Goal: Navigation & Orientation: Find specific page/section

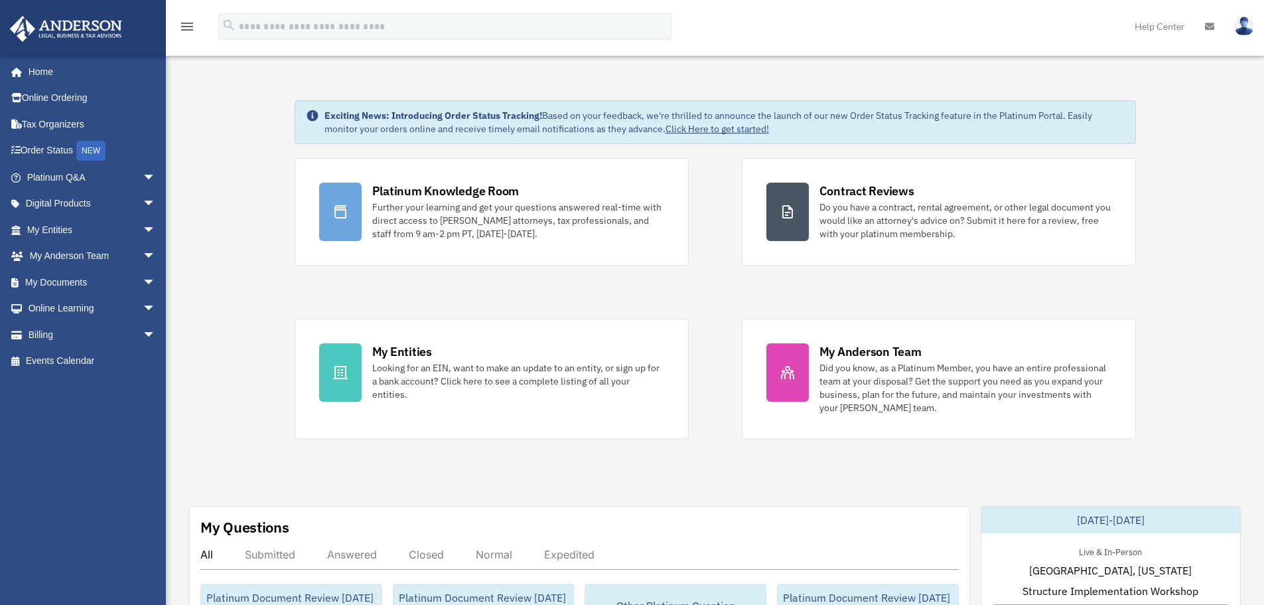
click at [1251, 21] on img at bounding box center [1245, 26] width 20 height 19
click at [1157, 20] on link "Help Center" at bounding box center [1160, 26] width 70 height 52
click at [183, 28] on icon "menu" at bounding box center [187, 27] width 16 height 16
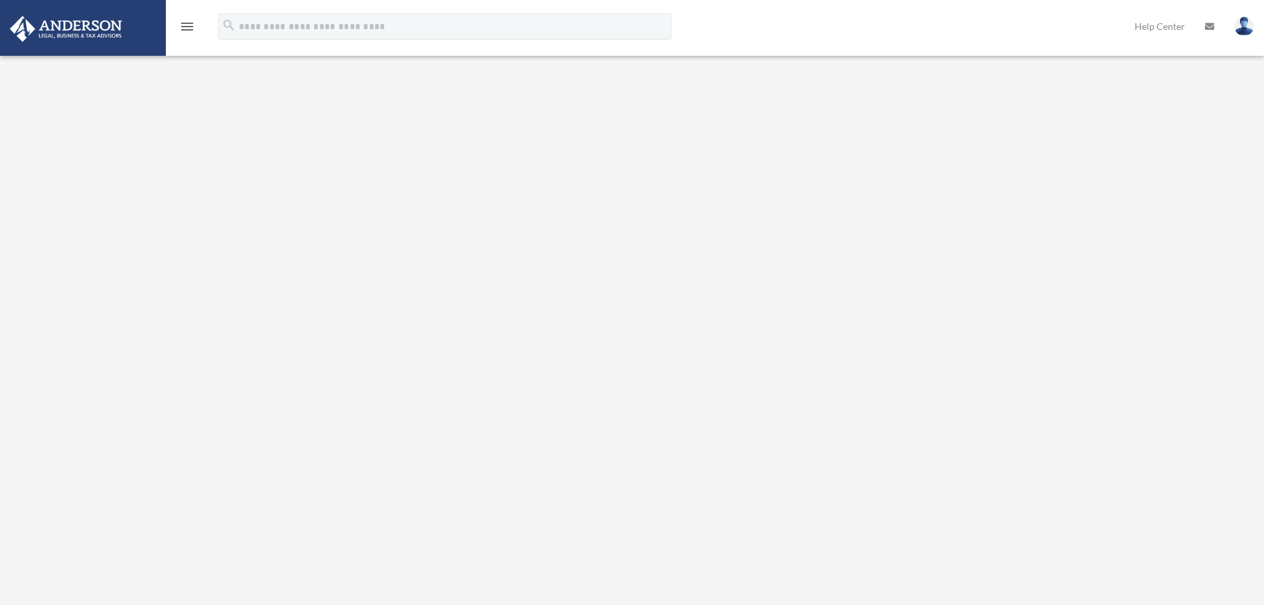
click at [189, 29] on icon "menu" at bounding box center [187, 27] width 16 height 16
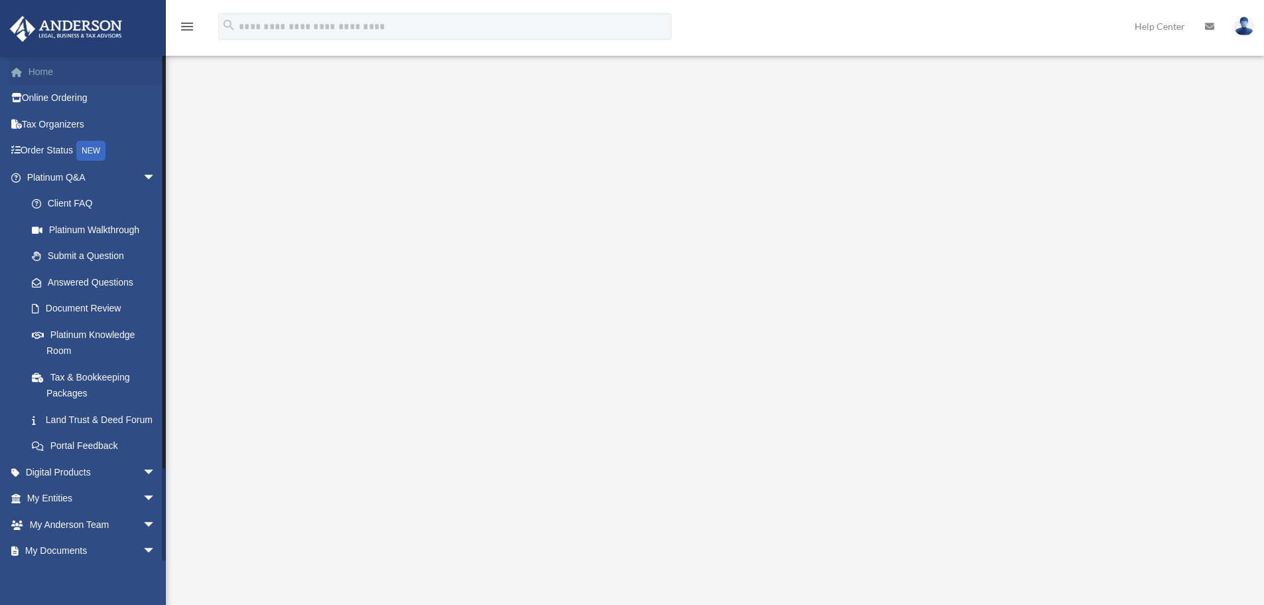
click at [65, 67] on link "Home" at bounding box center [92, 71] width 167 height 27
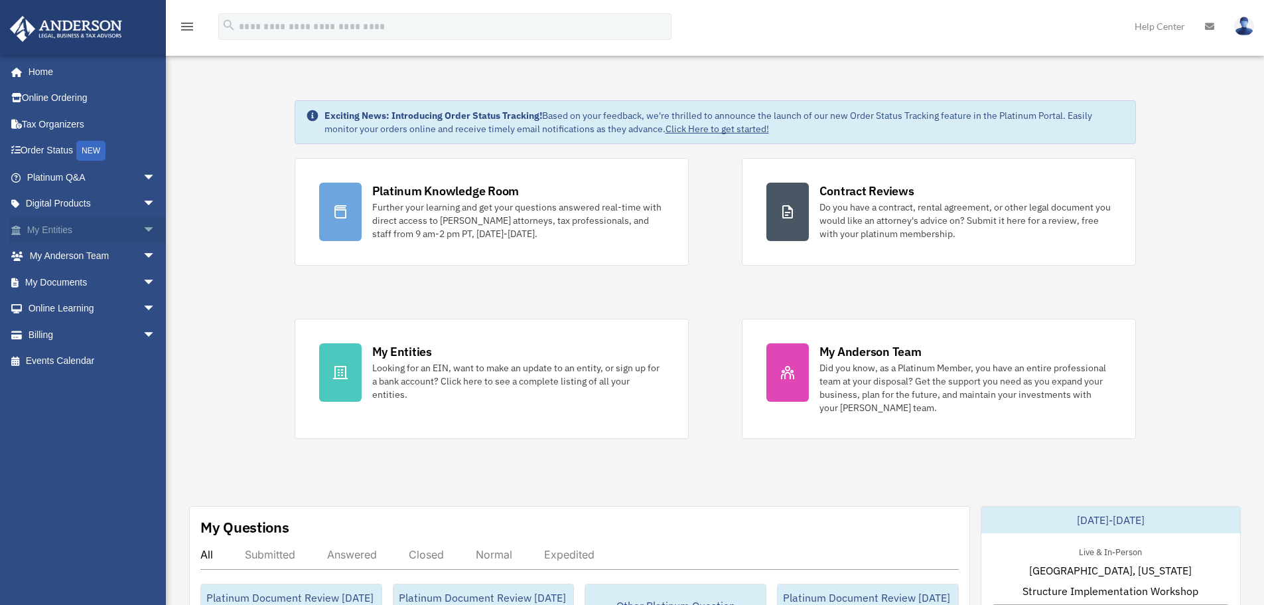
click at [143, 228] on span "arrow_drop_down" at bounding box center [156, 229] width 27 height 27
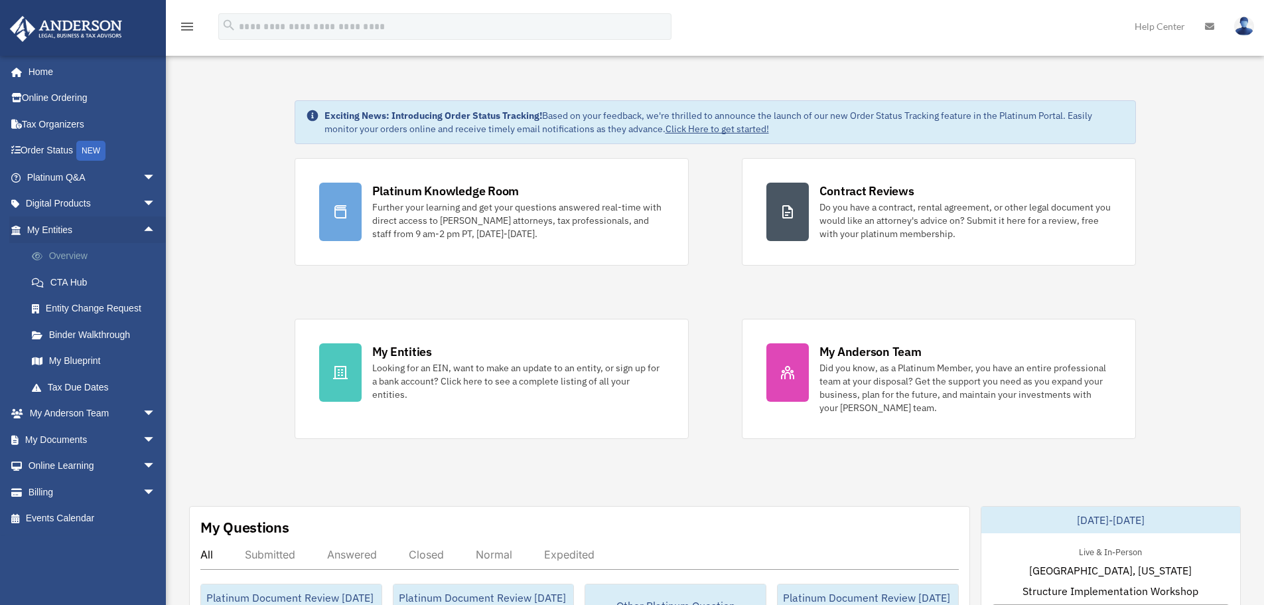
click at [62, 252] on link "Overview" at bounding box center [97, 256] width 157 height 27
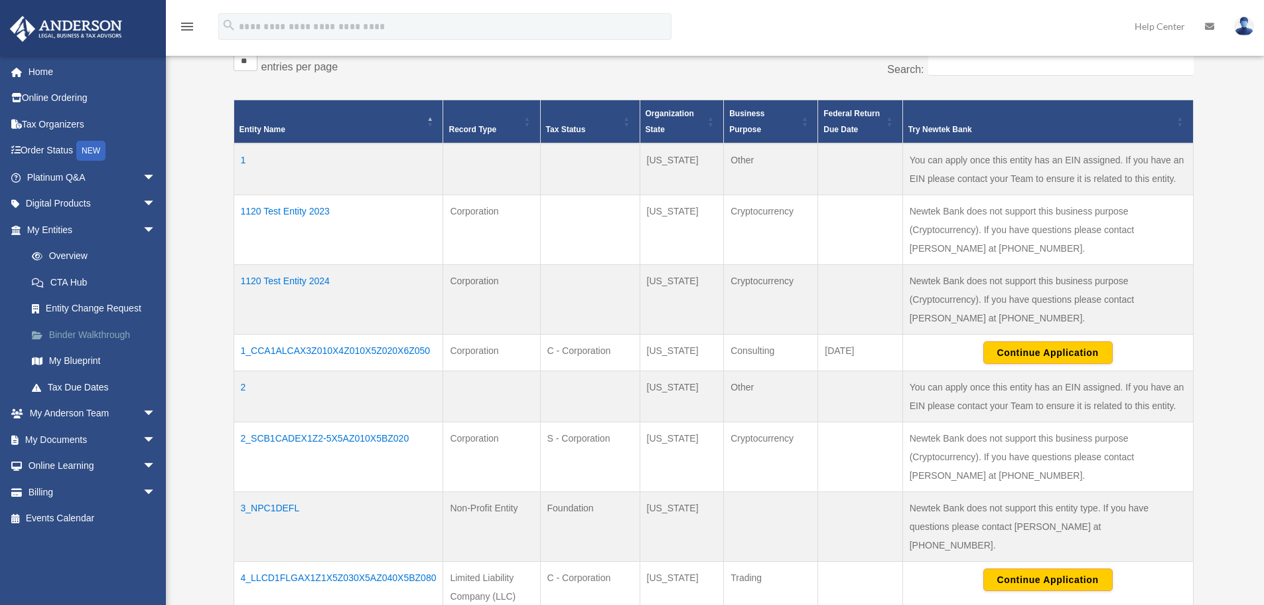
scroll to position [266, 0]
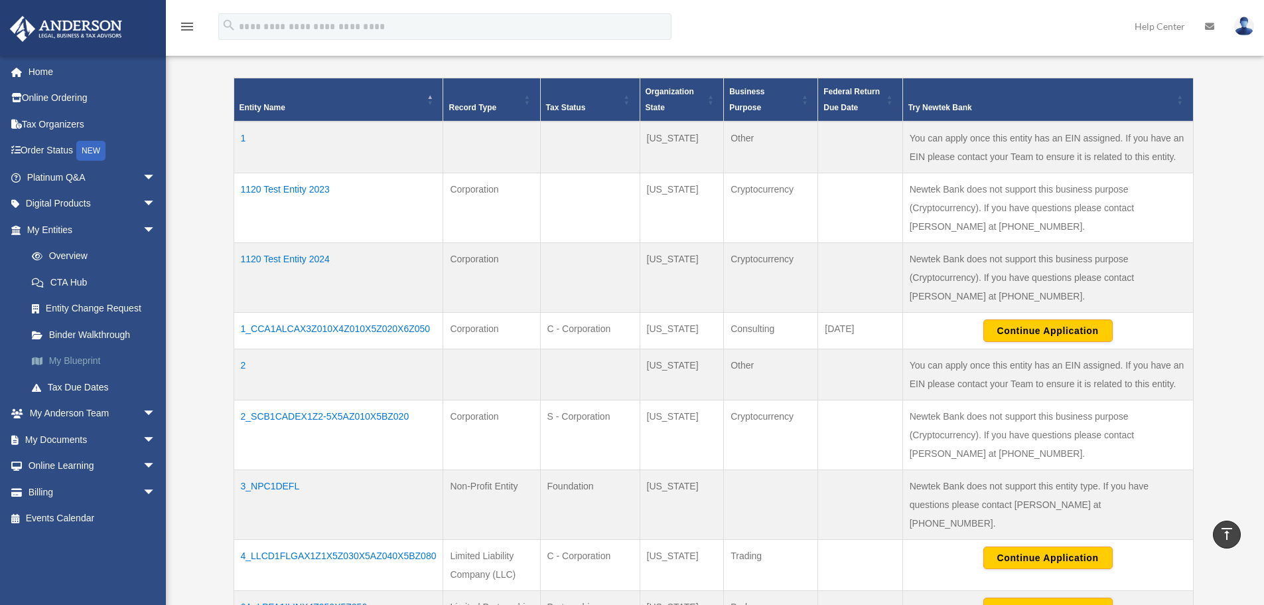
click at [79, 358] on link "My Blueprint" at bounding box center [97, 361] width 157 height 27
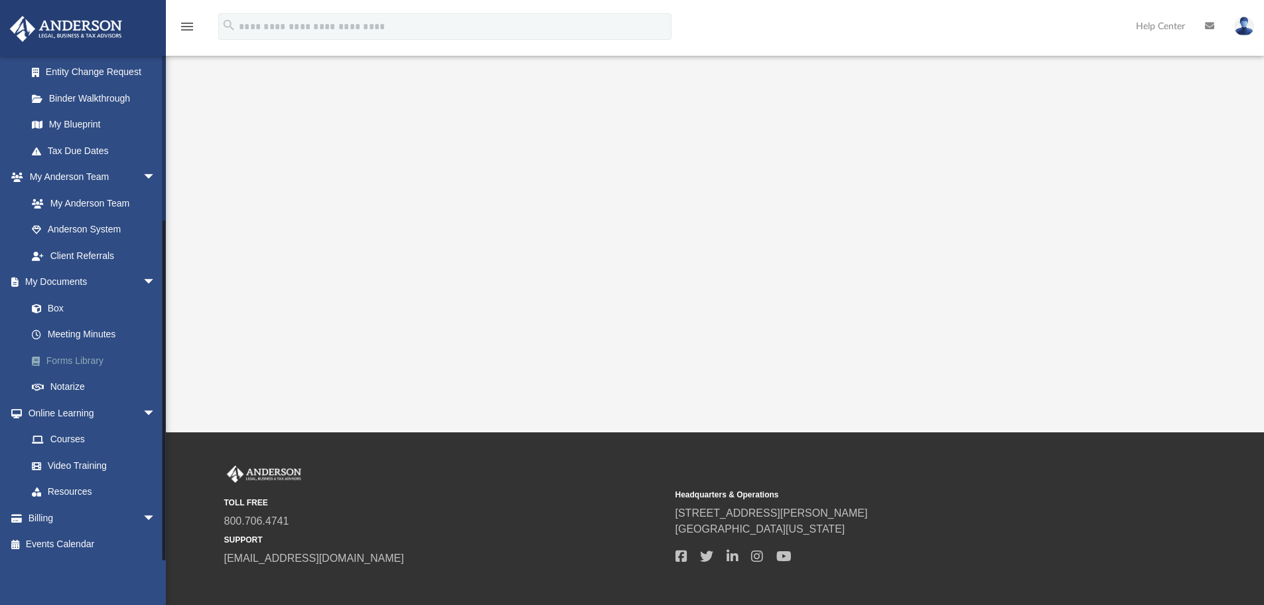
scroll to position [266, 0]
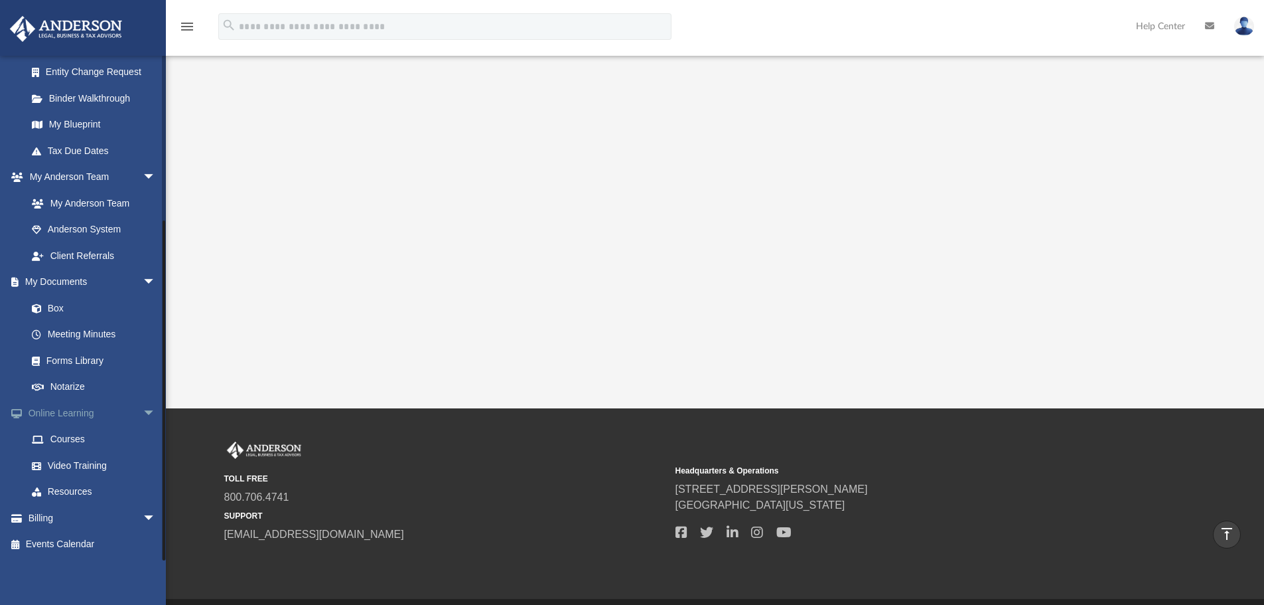
click at [143, 412] on span "arrow_drop_down" at bounding box center [156, 413] width 27 height 27
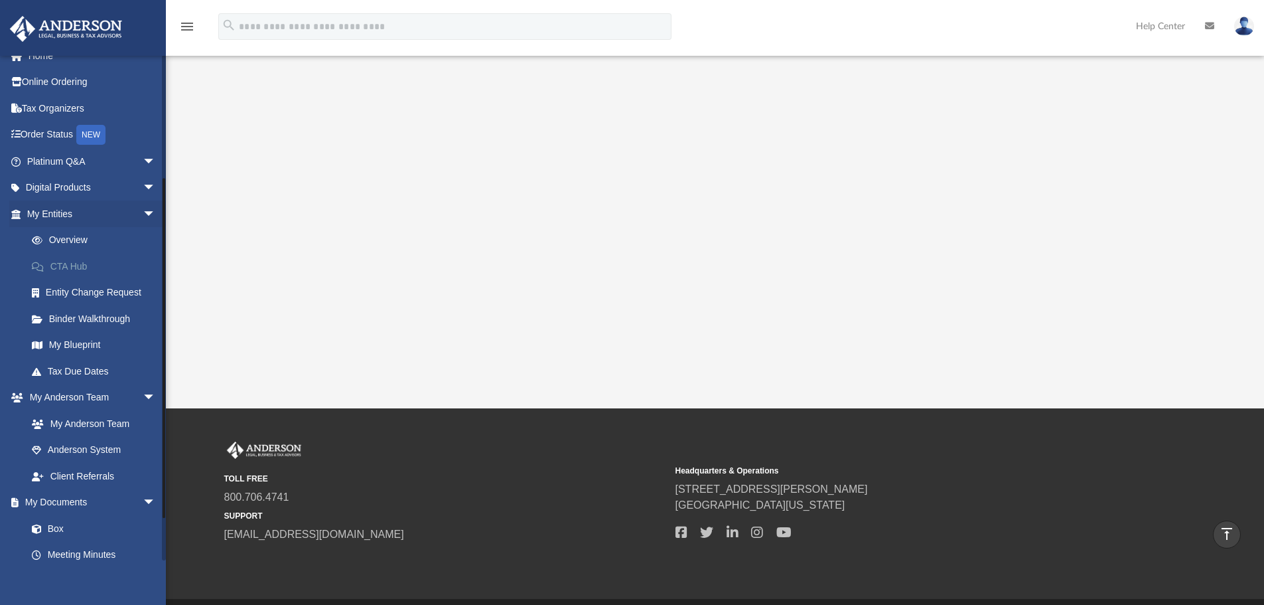
scroll to position [0, 0]
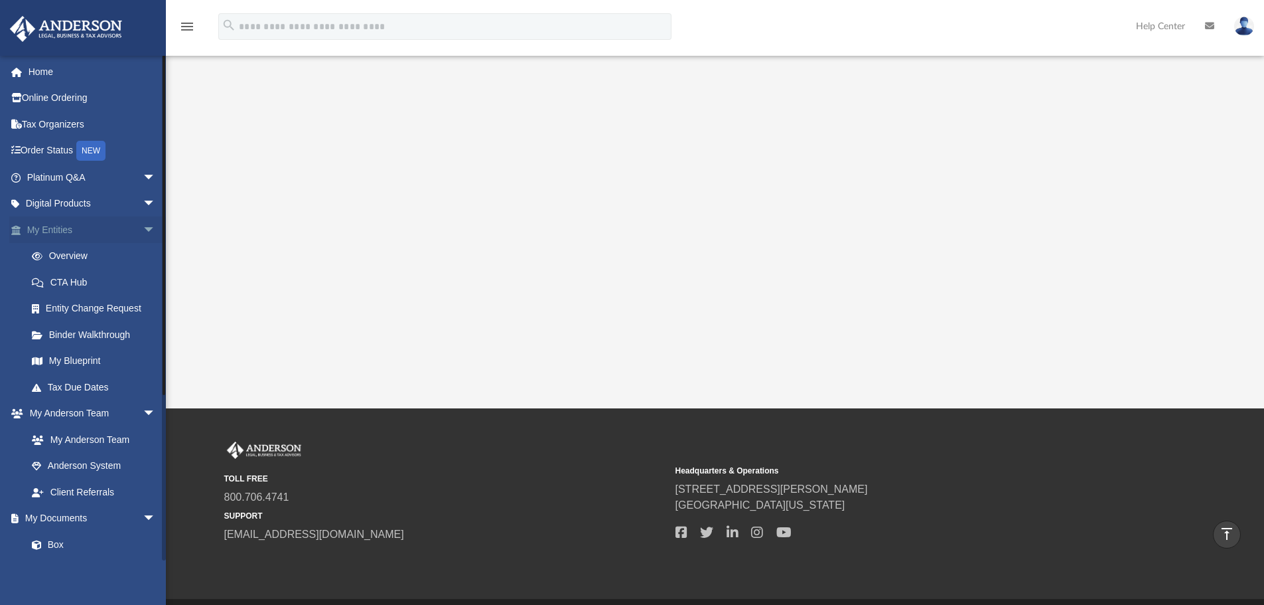
click at [143, 232] on span "arrow_drop_down" at bounding box center [156, 229] width 27 height 27
click at [143, 248] on span "arrow_drop_down" at bounding box center [156, 256] width 27 height 27
click at [57, 315] on link "Box" at bounding box center [97, 308] width 157 height 27
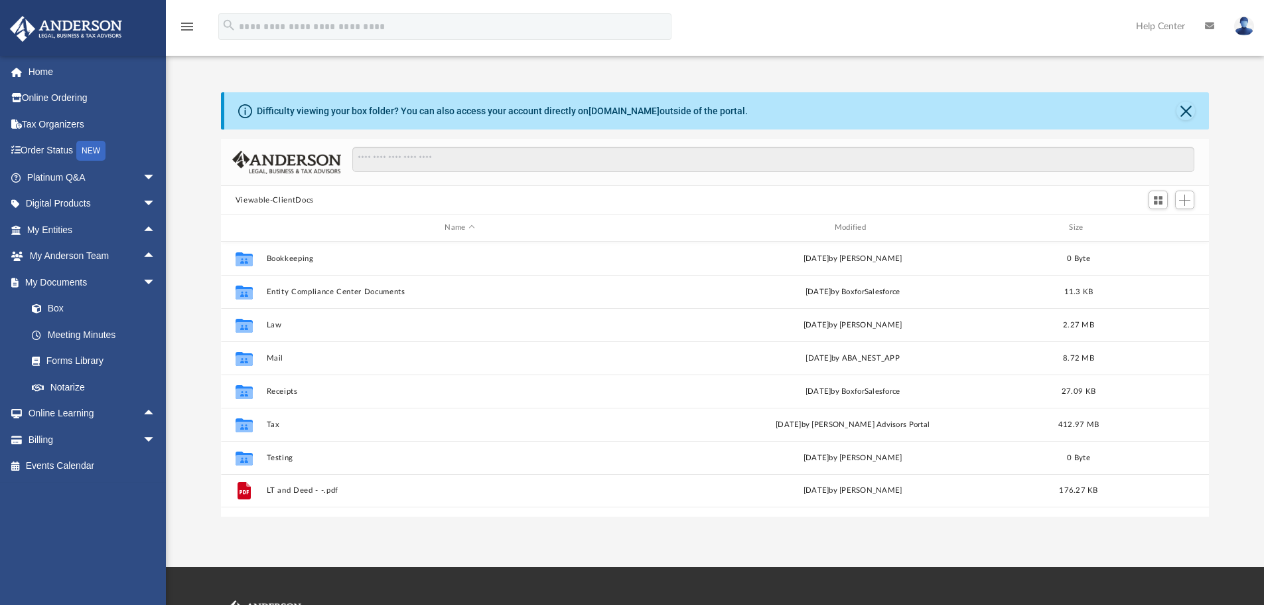
scroll to position [292, 978]
